Goal: Transaction & Acquisition: Purchase product/service

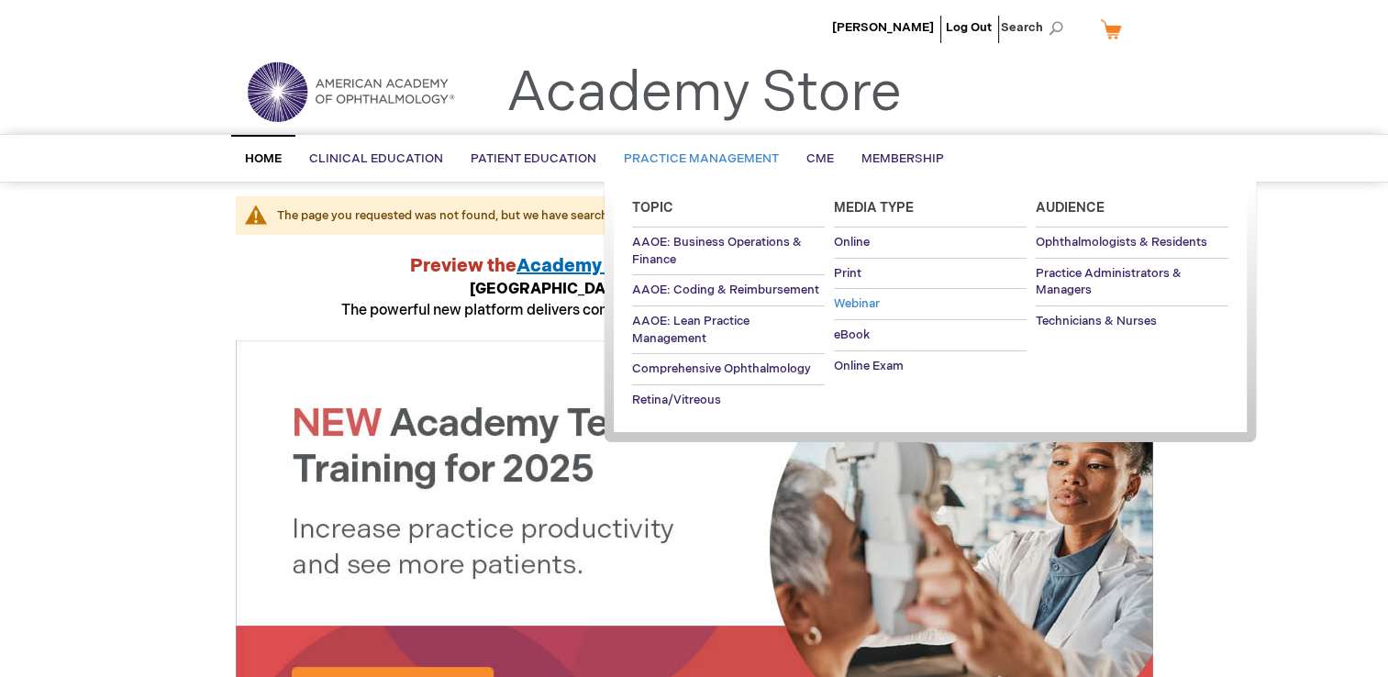
click at [846, 299] on span "Webinar" at bounding box center [857, 303] width 46 height 15
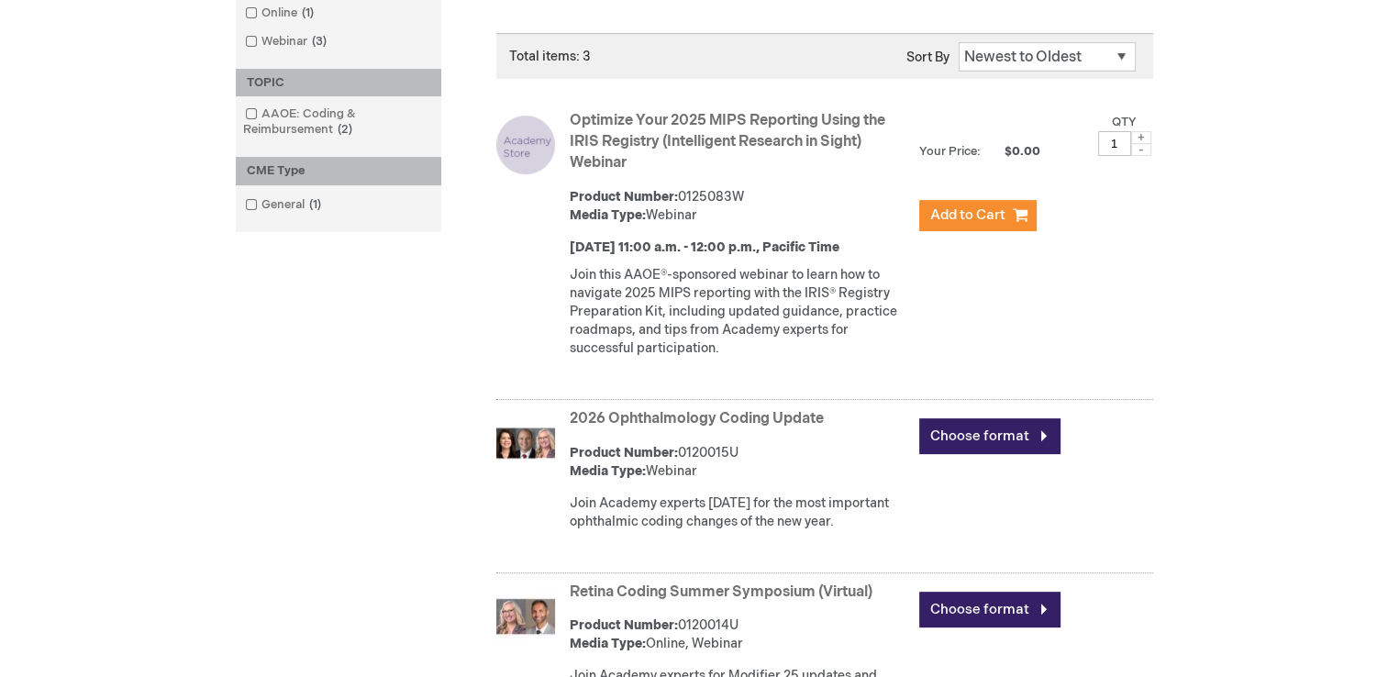
scroll to position [459, 0]
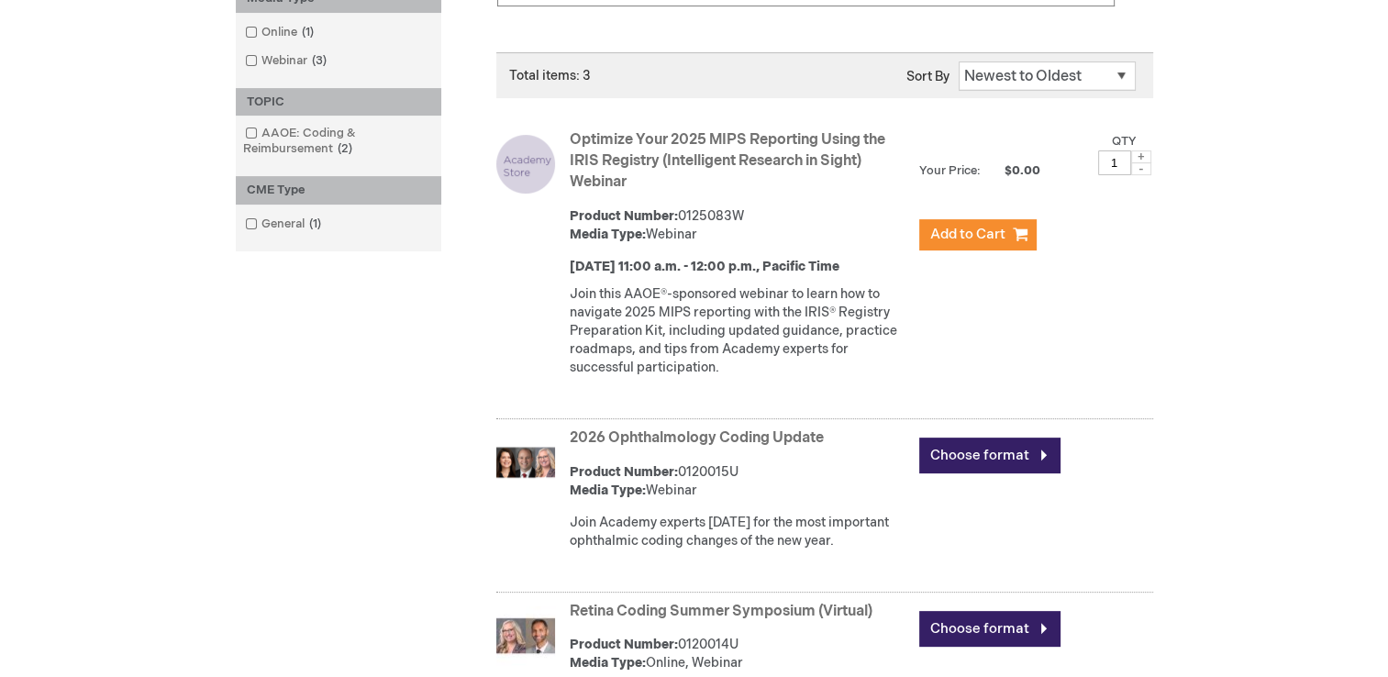
drag, startPoint x: 591, startPoint y: 163, endPoint x: 669, endPoint y: 140, distance: 81.3
click at [591, 163] on link "Optimize Your 2025 MIPS Reporting Using the IRIS Registry (Intelligent Research…" at bounding box center [728, 161] width 316 height 60
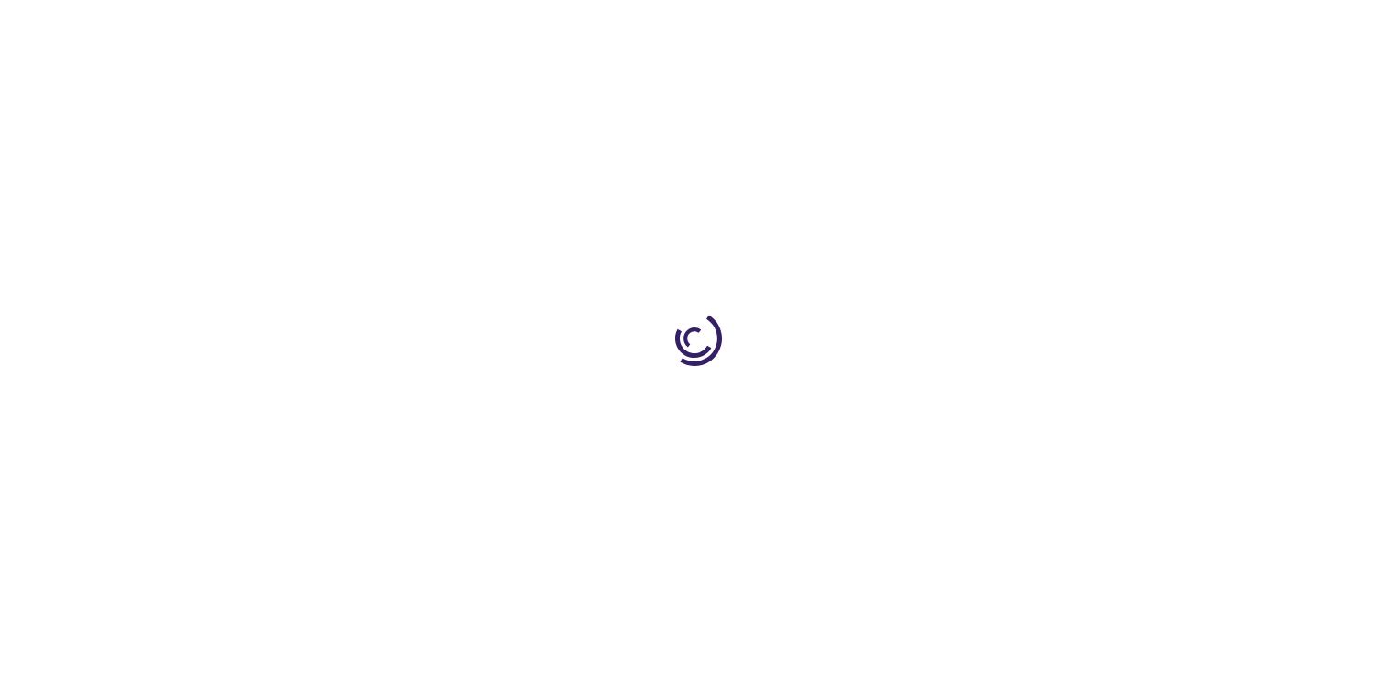
type input "0"
